Goal: Task Accomplishment & Management: Manage account settings

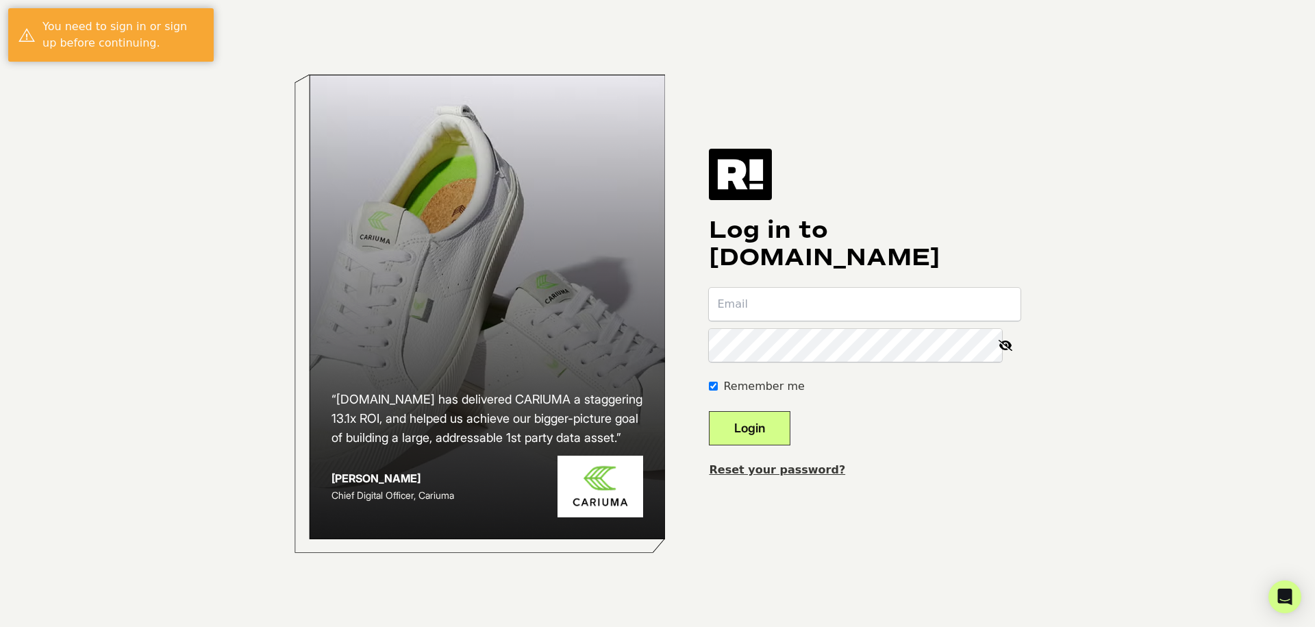
type input "[PERSON_NAME][EMAIL_ADDRESS][DOMAIN_NAME]"
click at [787, 435] on button "Login" at bounding box center [749, 428] width 81 height 34
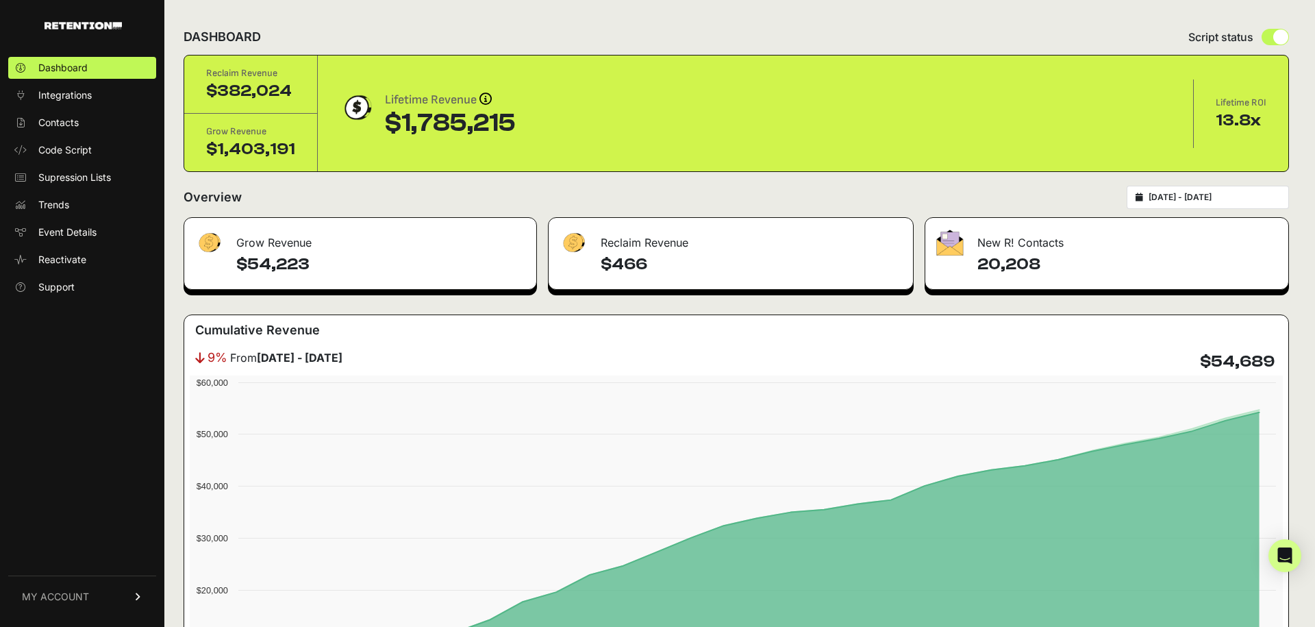
click at [93, 598] on link "MY ACCOUNT" at bounding box center [82, 596] width 148 height 42
click at [61, 472] on span "Account Details" at bounding box center [73, 469] width 71 height 14
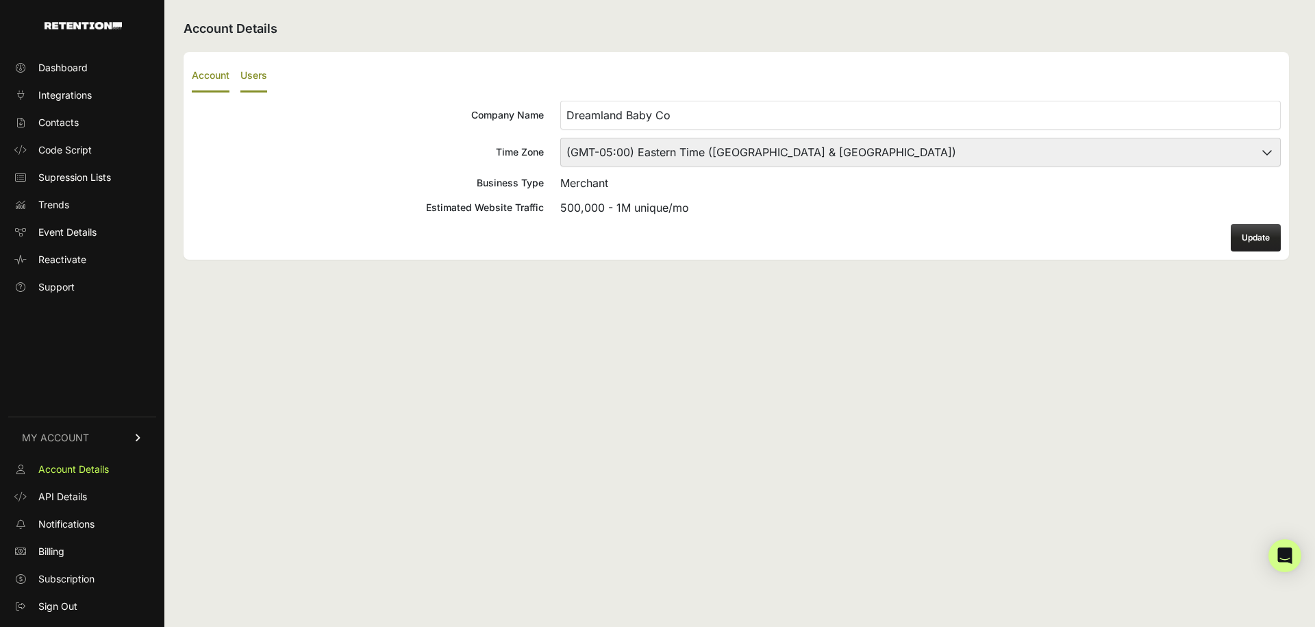
click at [257, 74] on label "Users" at bounding box center [253, 76] width 27 height 32
click at [0, 0] on input "Users" at bounding box center [0, 0] width 0 height 0
